Goal: Task Accomplishment & Management: Manage account settings

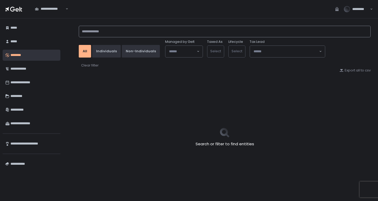
click at [102, 31] on input at bounding box center [225, 32] width 292 height 12
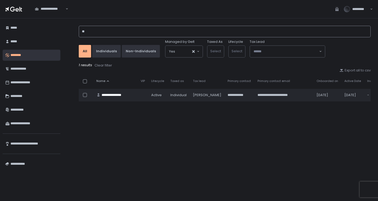
type input "*"
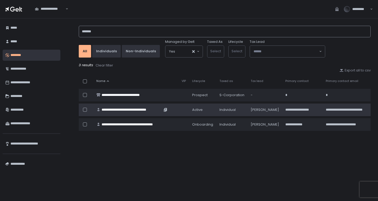
type input "*******"
click at [144, 108] on div "**********" at bounding box center [132, 109] width 61 height 5
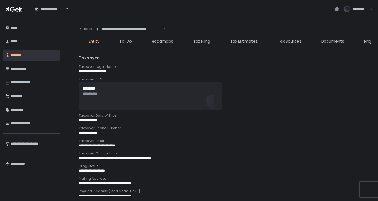
scroll to position [158, 0]
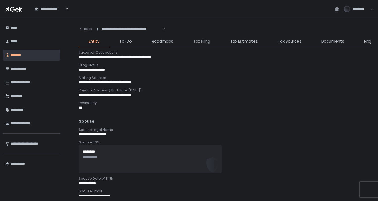
click at [202, 41] on span "Tax Filing" at bounding box center [201, 41] width 17 height 6
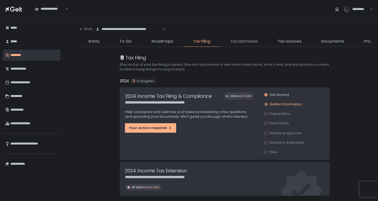
click at [243, 42] on span "Tax Estimates" at bounding box center [244, 41] width 28 height 6
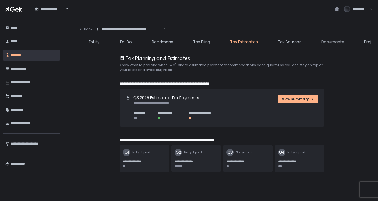
click at [326, 44] on span "Documents" at bounding box center [332, 42] width 23 height 6
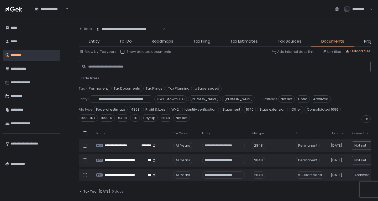
scroll to position [158, 0]
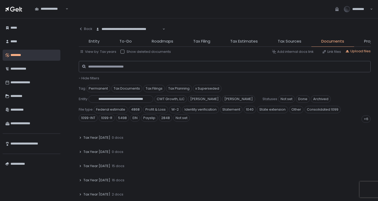
click at [117, 150] on span "0 docs" at bounding box center [118, 151] width 12 height 5
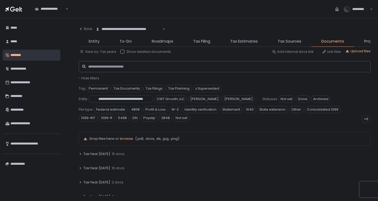
click at [120, 154] on span "15 docs" at bounding box center [118, 153] width 13 height 5
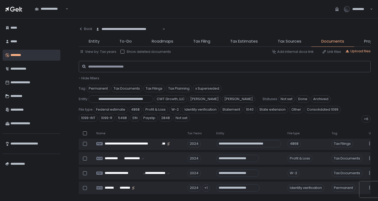
scroll to position [315, 0]
